Goal: Navigation & Orientation: Find specific page/section

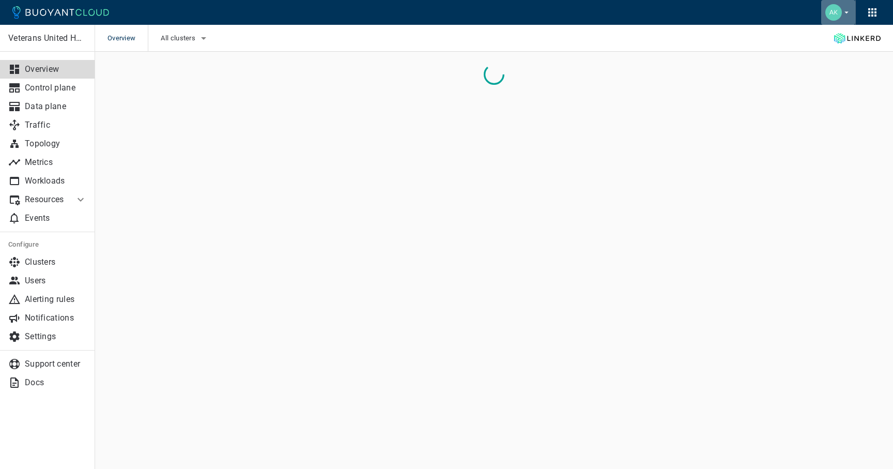
click at [846, 8] on icon "button" at bounding box center [846, 12] width 9 height 9
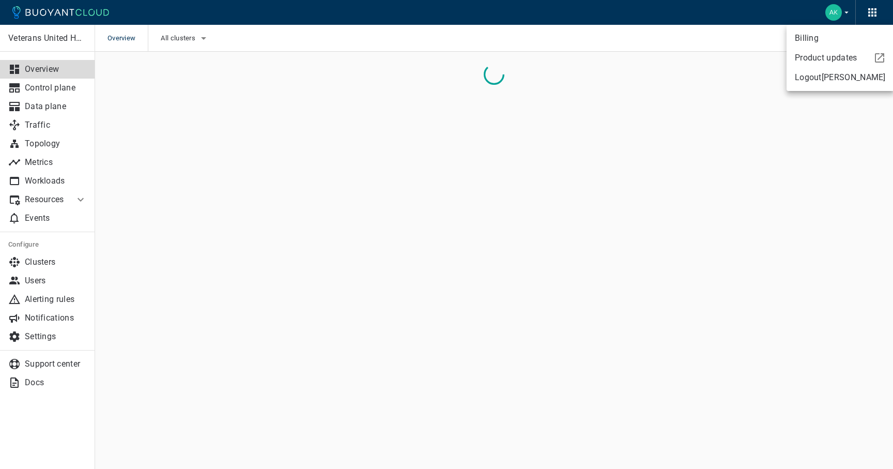
click at [735, 8] on div at bounding box center [446, 234] width 893 height 469
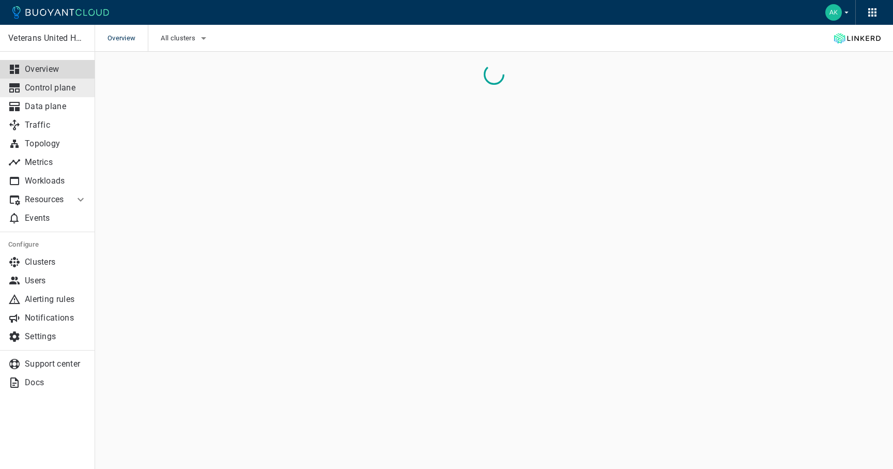
click at [50, 91] on p "Control plane" at bounding box center [56, 88] width 62 height 10
click at [43, 73] on p "Overview" at bounding box center [56, 69] width 62 height 10
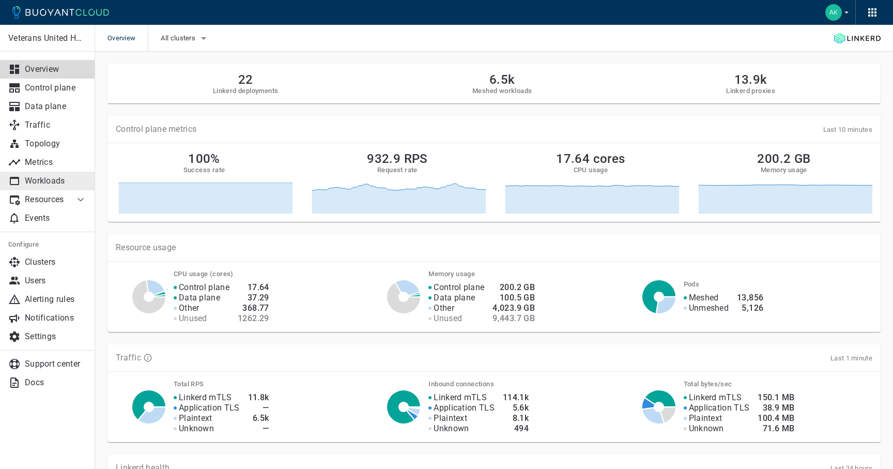
click at [54, 184] on p "Workloads" at bounding box center [56, 181] width 62 height 10
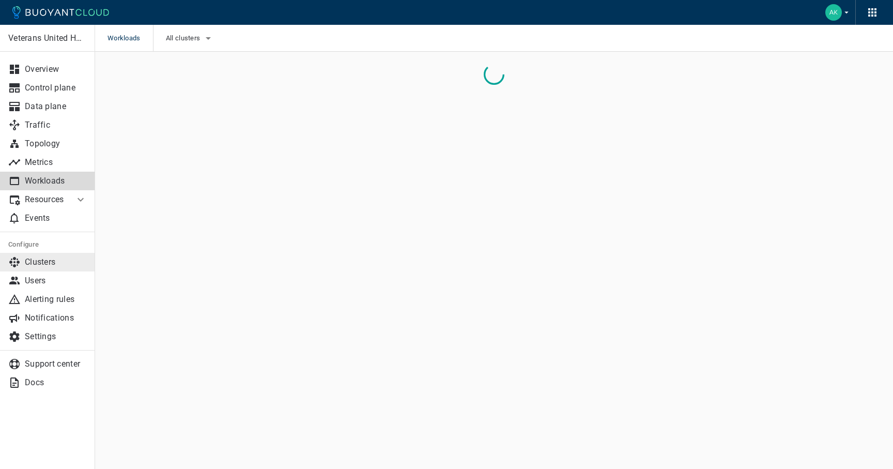
click at [53, 261] on p "Clusters" at bounding box center [56, 262] width 62 height 10
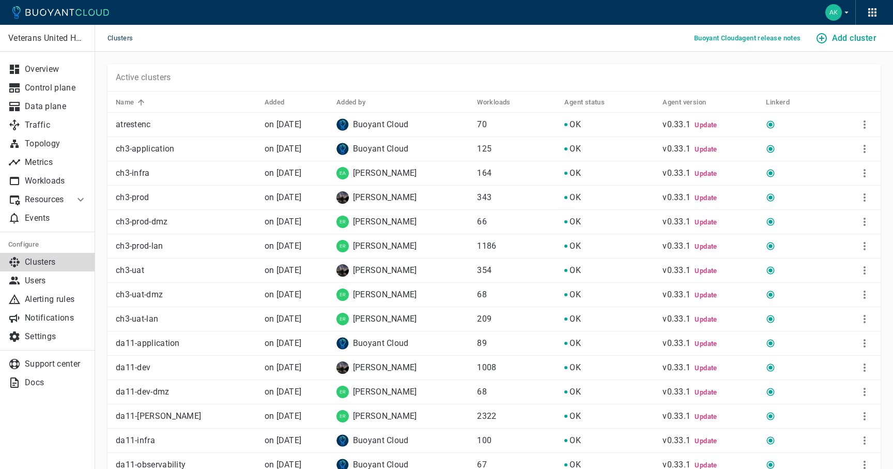
click at [152, 174] on p "ch3-infra" at bounding box center [186, 173] width 141 height 10
click at [865, 172] on icon "More" at bounding box center [864, 173] width 12 height 12
click at [141, 179] on div at bounding box center [446, 234] width 893 height 469
click at [774, 172] on icon at bounding box center [771, 173] width 8 height 8
click at [43, 124] on p "Traffic" at bounding box center [56, 125] width 62 height 10
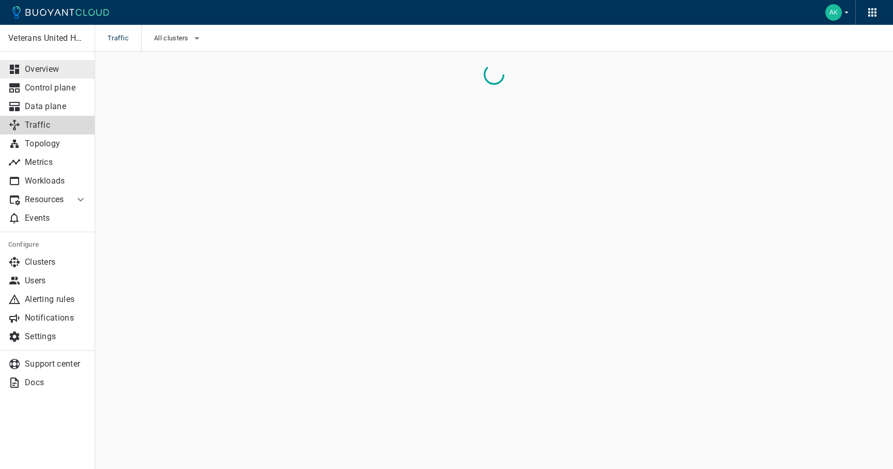
click at [46, 67] on p "Overview" at bounding box center [56, 69] width 62 height 10
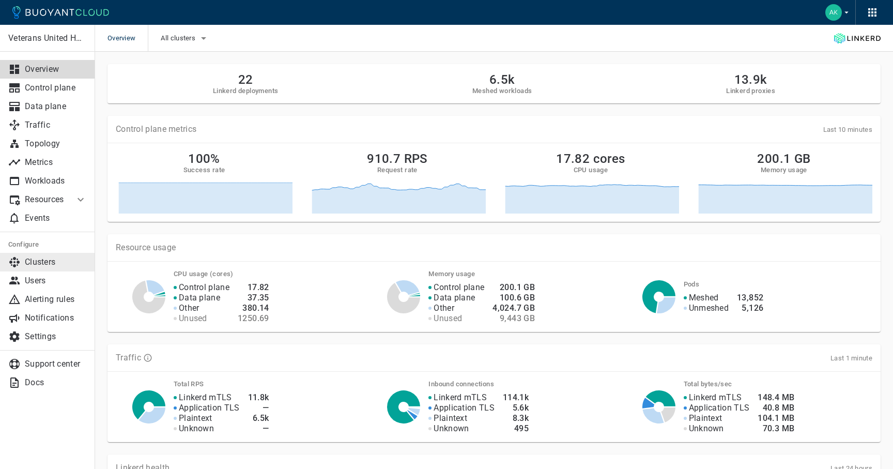
click at [38, 266] on p "Clusters" at bounding box center [56, 262] width 62 height 10
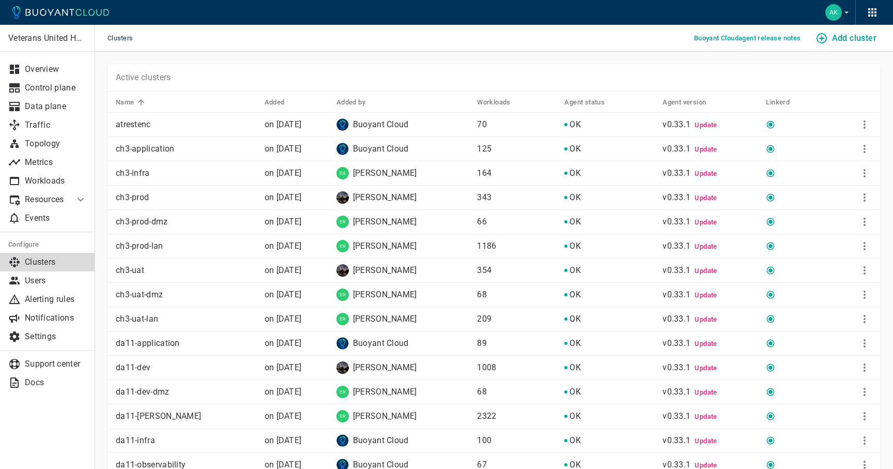
click at [136, 146] on p "ch3-application" at bounding box center [186, 149] width 141 height 10
click at [134, 171] on p "ch3-infra" at bounding box center [186, 173] width 141 height 10
click at [45, 194] on p "Resources" at bounding box center [45, 199] width 41 height 10
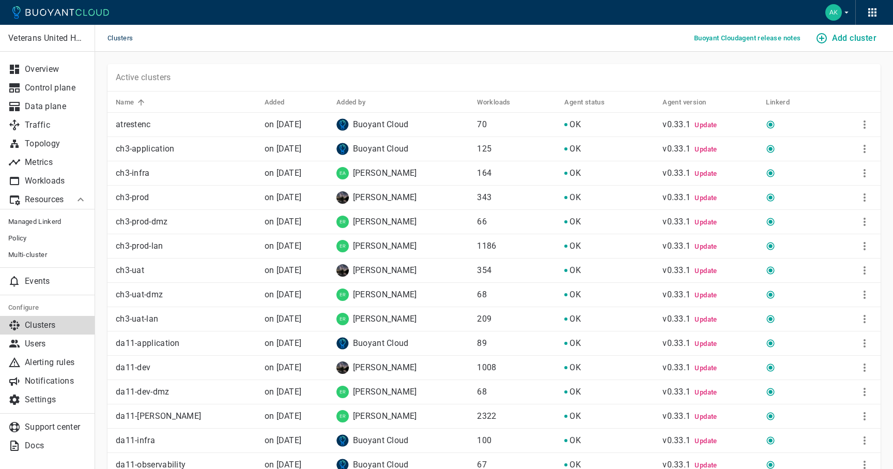
click at [44, 197] on p "Resources" at bounding box center [45, 199] width 41 height 10
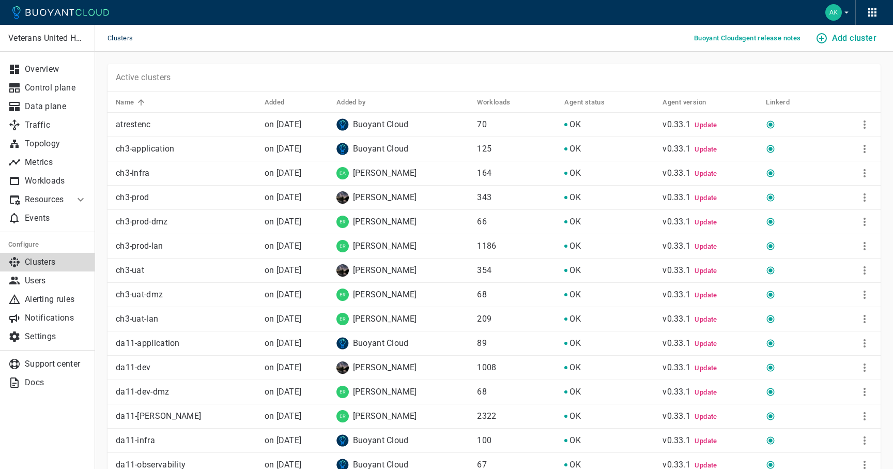
click at [49, 197] on p "Resources" at bounding box center [45, 199] width 41 height 10
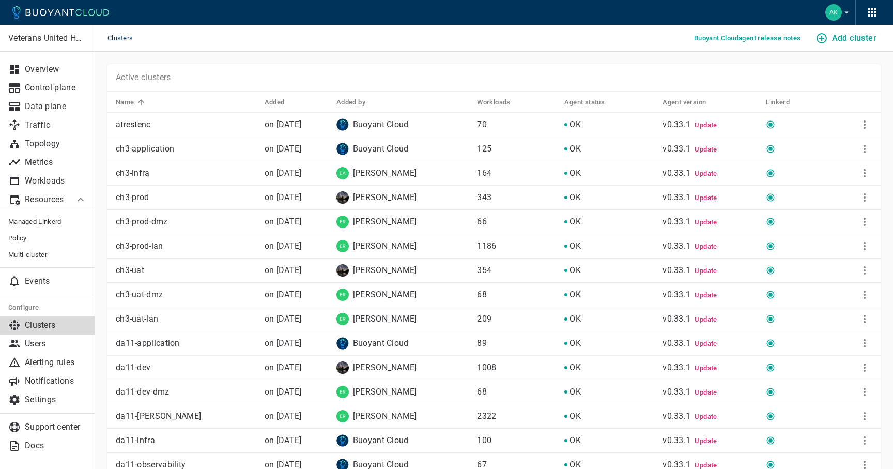
click at [44, 200] on p "Resources" at bounding box center [45, 199] width 41 height 10
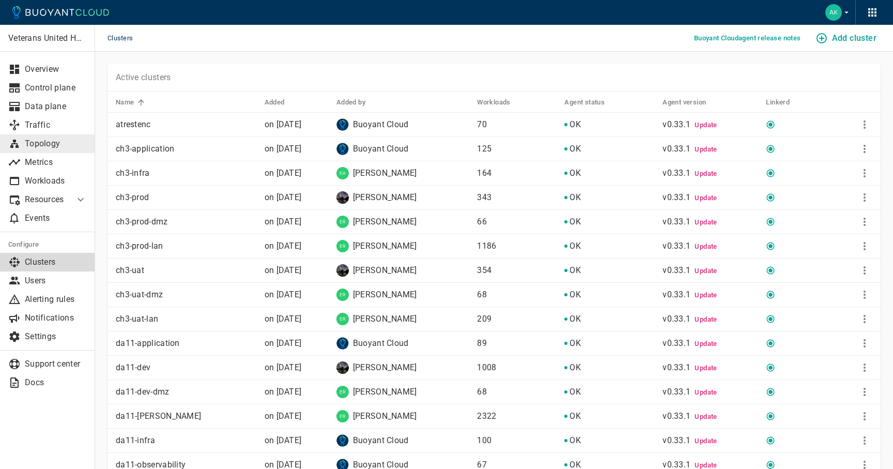
click at [44, 146] on p "Topology" at bounding box center [56, 143] width 62 height 10
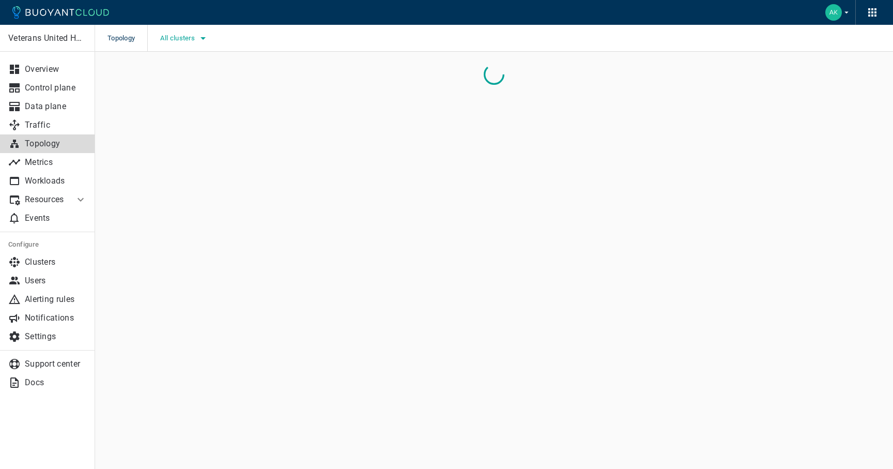
click at [185, 38] on span "All clusters" at bounding box center [178, 38] width 37 height 8
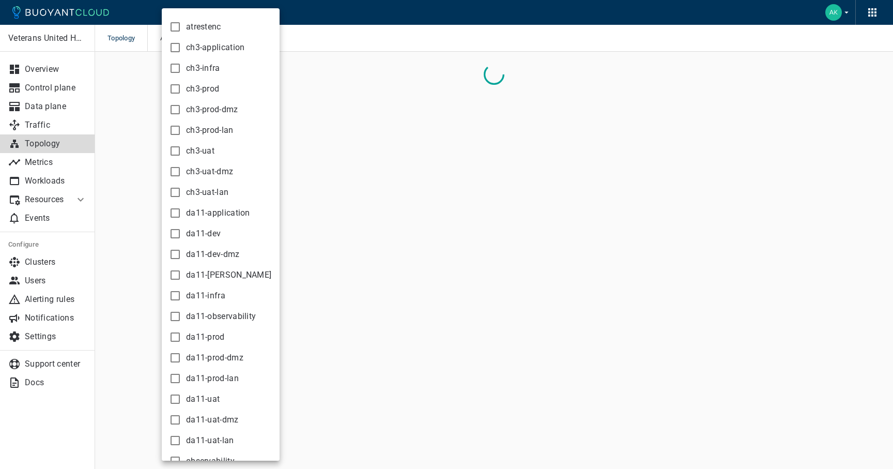
click at [44, 168] on div at bounding box center [446, 234] width 893 height 469
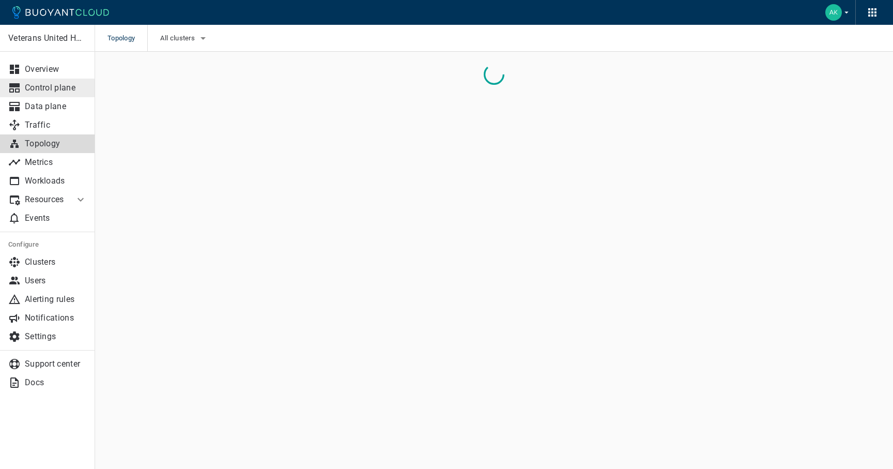
click at [49, 84] on p "Control plane" at bounding box center [56, 88] width 62 height 10
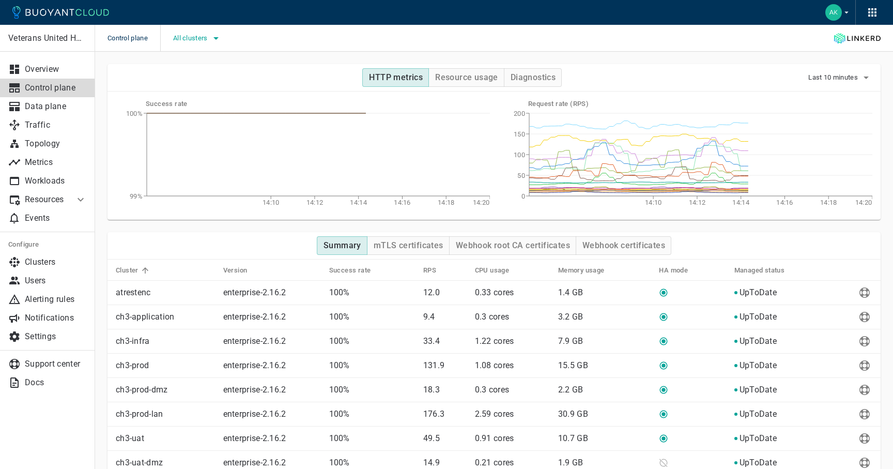
click at [198, 43] on button "All clusters" at bounding box center [197, 38] width 49 height 16
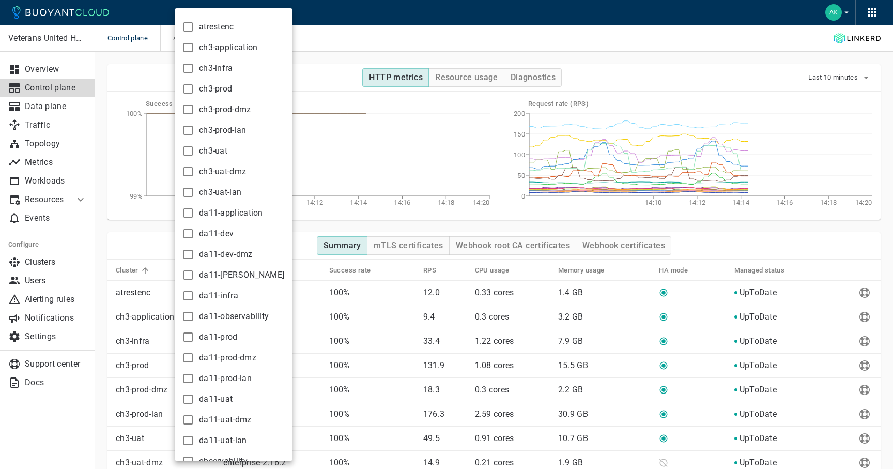
click at [214, 68] on span "ch3-infra" at bounding box center [216, 68] width 34 height 10
click at [194, 68] on input "ch3-infra" at bounding box center [188, 68] width 12 height 12
checkbox input "true"
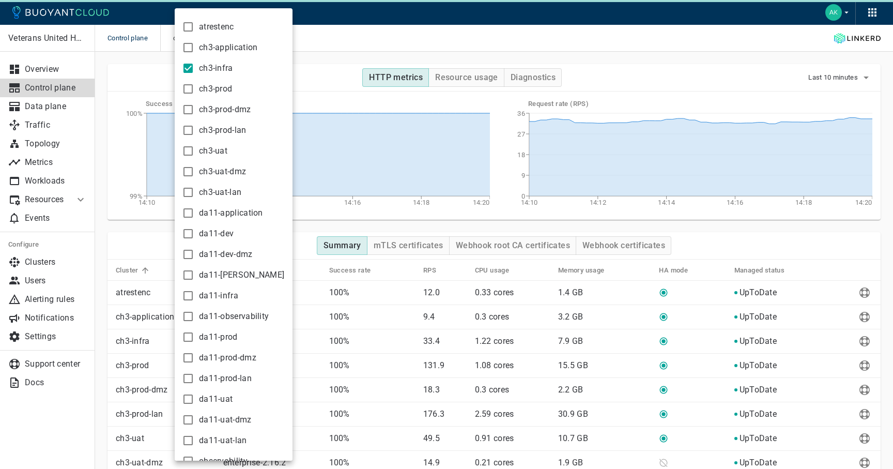
click at [410, 22] on div at bounding box center [446, 234] width 893 height 469
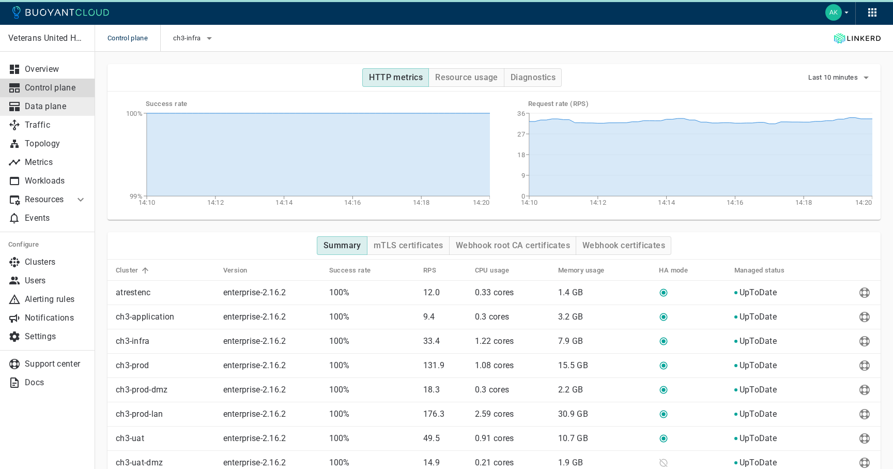
click at [40, 112] on link "Data plane" at bounding box center [47, 106] width 95 height 19
